Goal: Check status: Check status

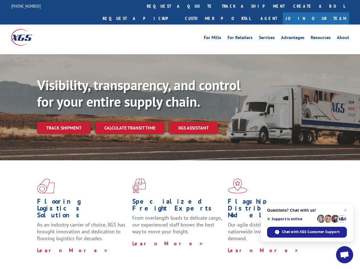
click at [180, 134] on div "Visibility, transparency, and control for your entire supply chain. Track shipm…" at bounding box center [198, 116] width 323 height 79
click at [217, 6] on link "track a shipment" at bounding box center [253, 6] width 72 height 12
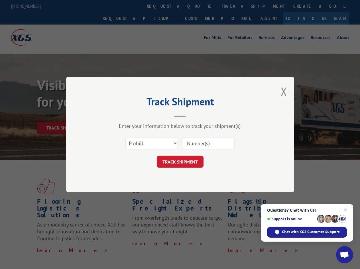
click at [199, 6] on div "Track Shipment Enter your information below to track your shipment(s). Select c…" at bounding box center [180, 134] width 360 height 269
click at [234, 6] on div "Track Shipment Enter your information below to track your shipment(s). Select c…" at bounding box center [180, 134] width 360 height 269
click at [64, 115] on div "Track Shipment Enter your information below to track your shipment(s). Select c…" at bounding box center [180, 134] width 360 height 269
click at [129, 115] on header "Track Shipment" at bounding box center [180, 106] width 171 height 19
click at [193, 115] on header "Track Shipment" at bounding box center [180, 106] width 171 height 19
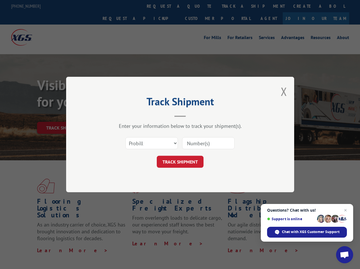
click at [344, 254] on span "Open chat" at bounding box center [344, 255] width 9 height 8
